Goal: Navigation & Orientation: Find specific page/section

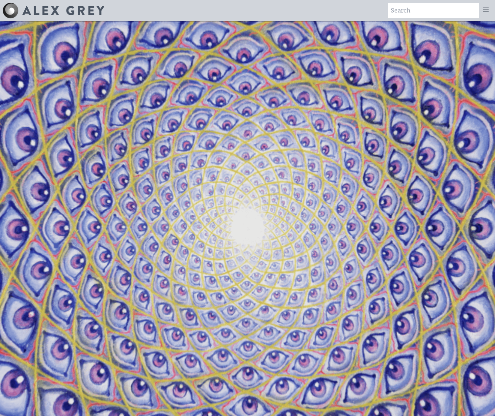
click at [485, 10] on icon at bounding box center [485, 10] width 5 height 4
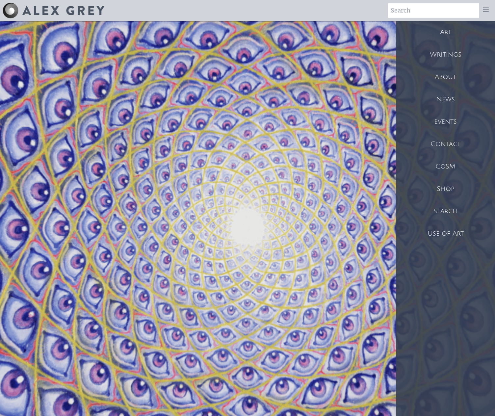
click at [443, 185] on div "Shop" at bounding box center [445, 189] width 99 height 22
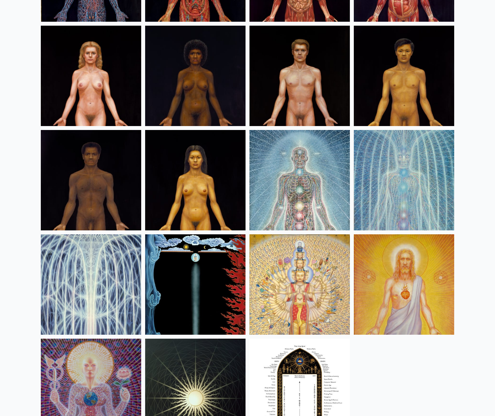
scroll to position [256, 0]
